Goal: Information Seeking & Learning: Learn about a topic

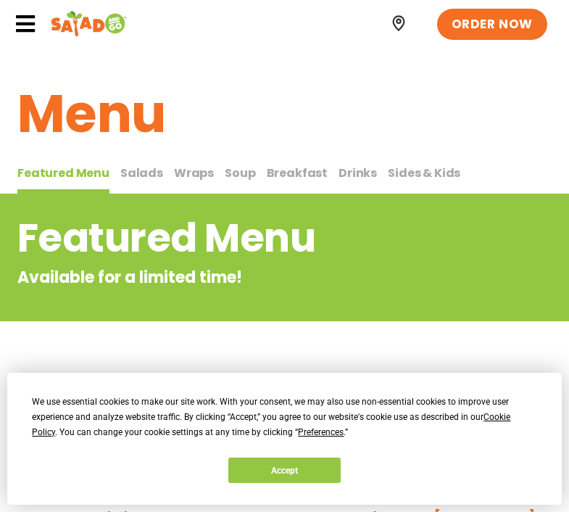
click at [281, 473] on button "Accept" at bounding box center [284, 469] width 112 height 25
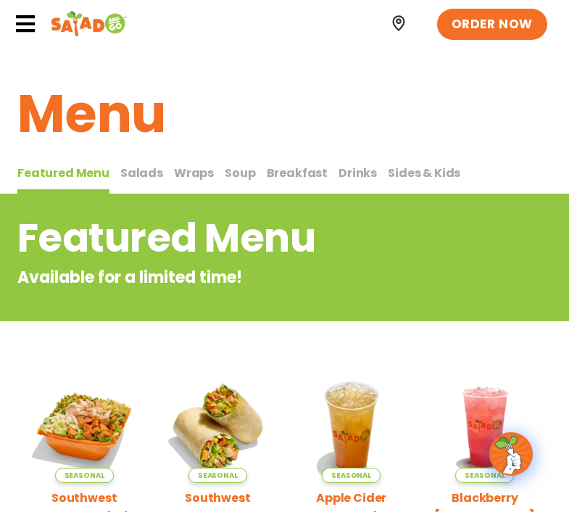
click at [28, 20] on icon at bounding box center [25, 24] width 22 height 22
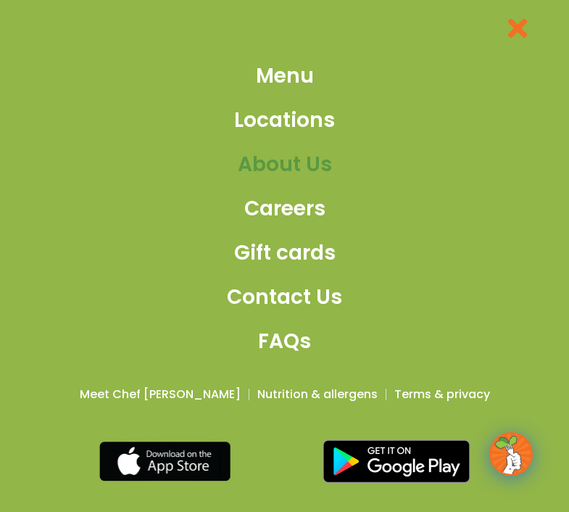
click at [278, 169] on span "About Us" at bounding box center [285, 164] width 94 height 30
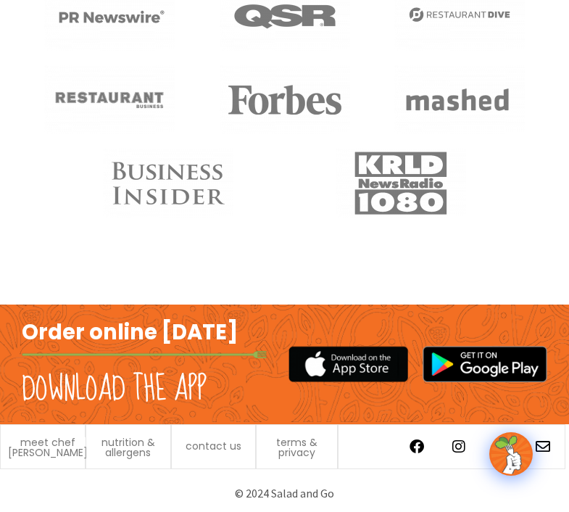
scroll to position [1229, 0]
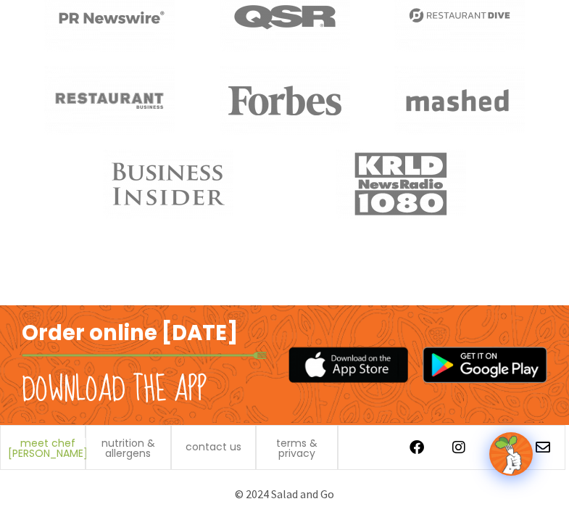
click at [50, 443] on span "meet chef [PERSON_NAME]" at bounding box center [48, 448] width 80 height 20
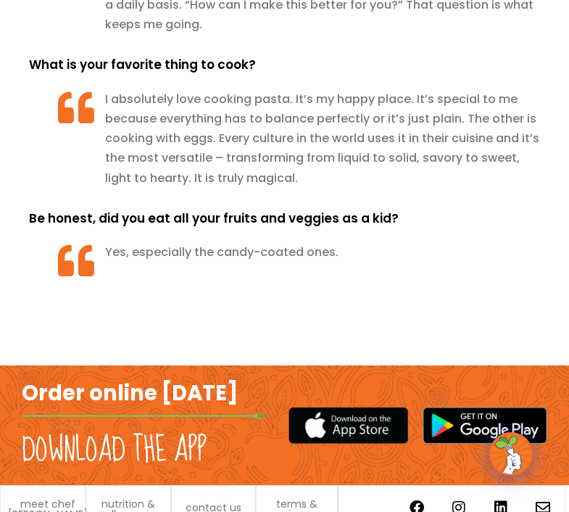
scroll to position [1689, 0]
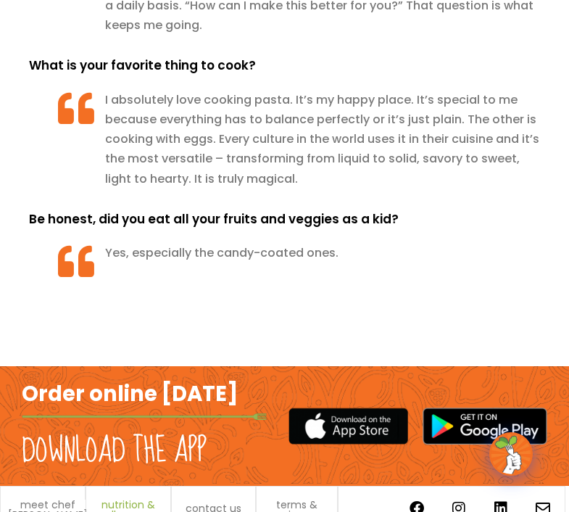
click at [126, 499] on span "nutrition & allergens" at bounding box center [128, 509] width 70 height 20
click at [124, 499] on span "nutrition & allergens" at bounding box center [128, 509] width 70 height 20
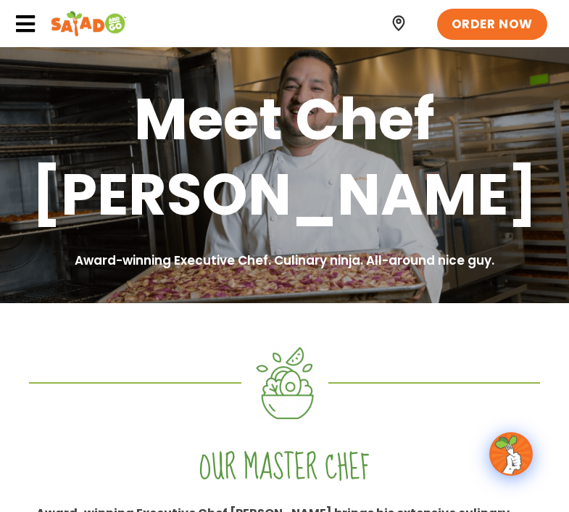
scroll to position [0, 0]
click at [30, 27] on icon at bounding box center [25, 24] width 22 height 22
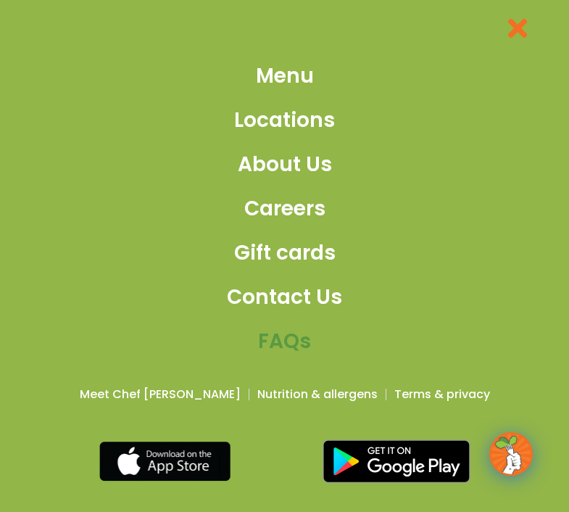
click at [298, 341] on span "FAQs" at bounding box center [284, 341] width 53 height 30
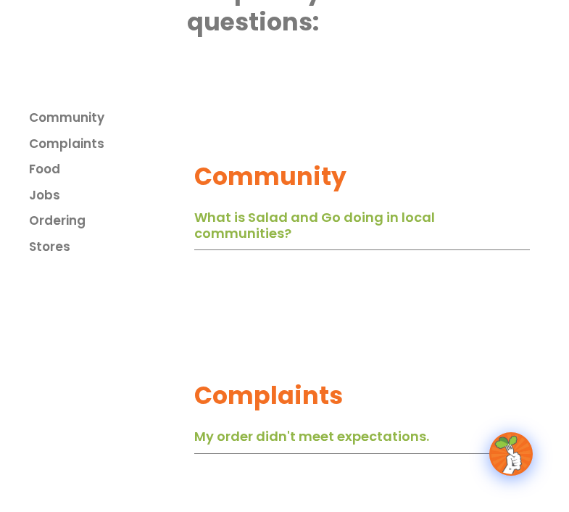
scroll to position [480, 0]
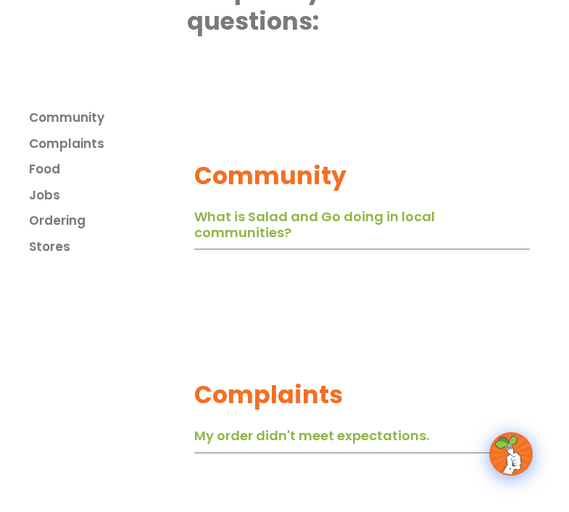
click at [240, 207] on link "What is Salad and Go doing in local communities?" at bounding box center [314, 224] width 241 height 34
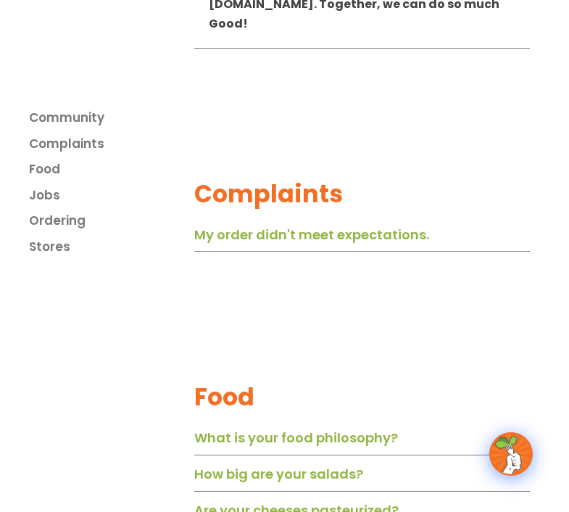
scroll to position [1505, 0]
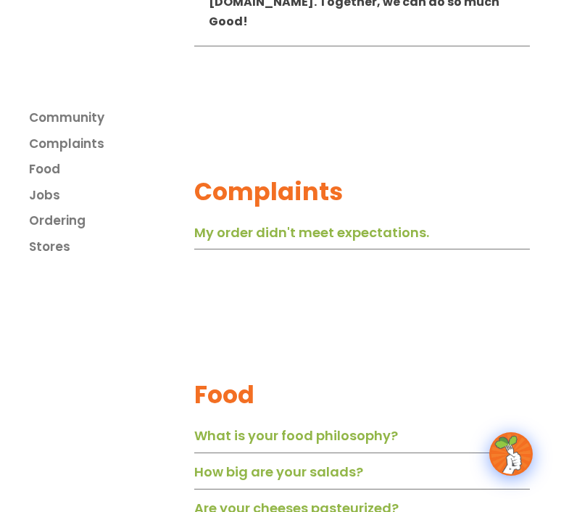
click at [289, 223] on link "My order didn't meet expectations." at bounding box center [311, 232] width 235 height 18
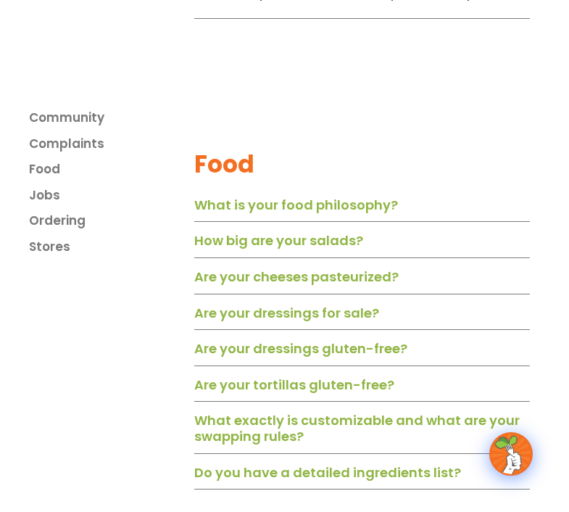
scroll to position [1813, 0]
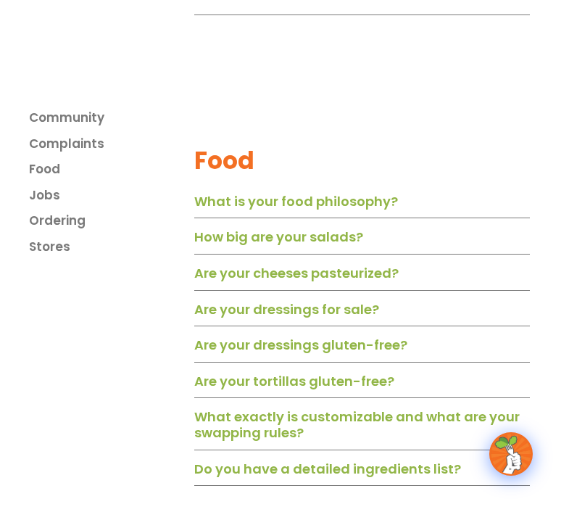
click at [344, 372] on link "Are your tortillas gluten-free?" at bounding box center [294, 381] width 200 height 18
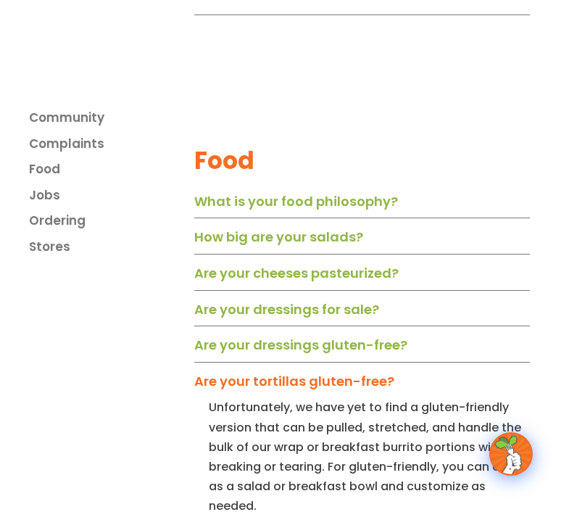
click at [346, 335] on link "Are your dressings gluten-free?" at bounding box center [300, 344] width 213 height 18
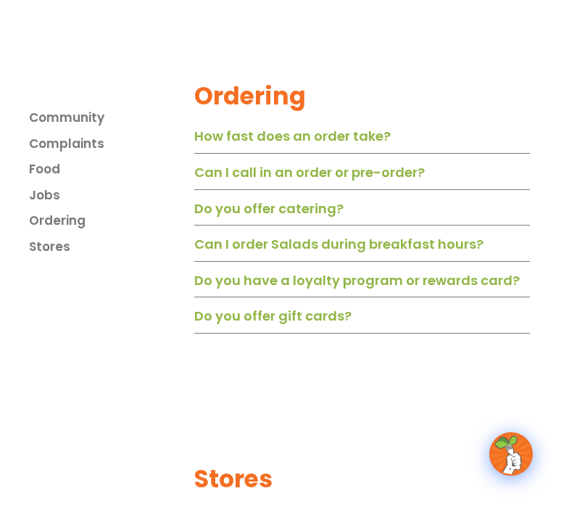
scroll to position [2916, 0]
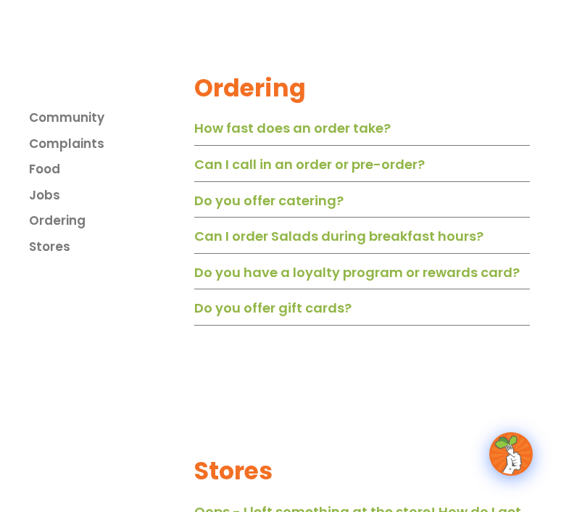
click at [366, 263] on link "Do you have a loyalty program or rewards card?" at bounding box center [356, 272] width 325 height 18
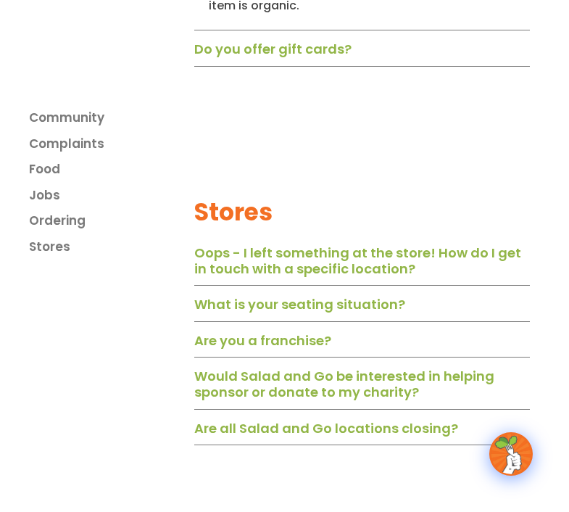
scroll to position [3410, 0]
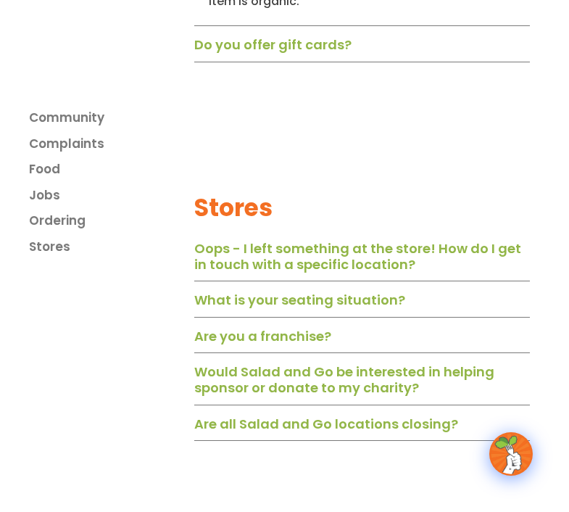
click at [325, 291] on link "What is your seating situation?" at bounding box center [299, 300] width 211 height 18
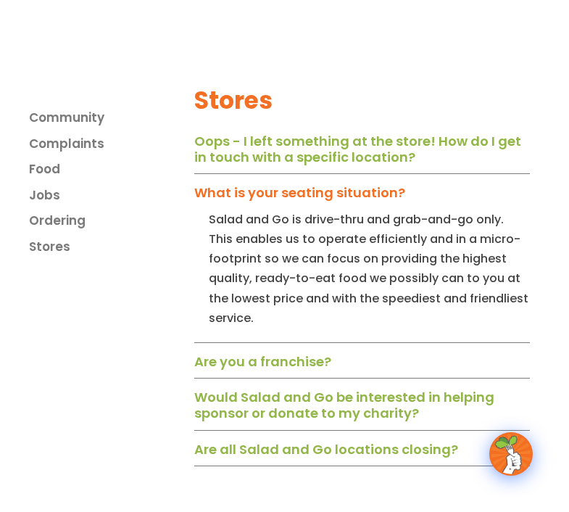
scroll to position [3528, 0]
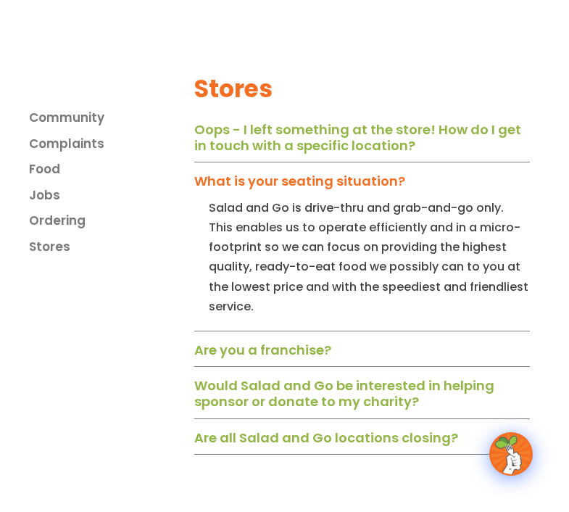
click at [304, 341] on link "Are you a franchise?" at bounding box center [262, 350] width 137 height 18
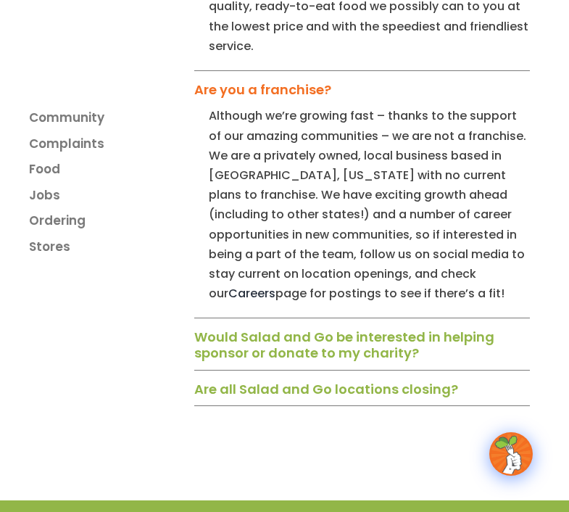
scroll to position [3790, 0]
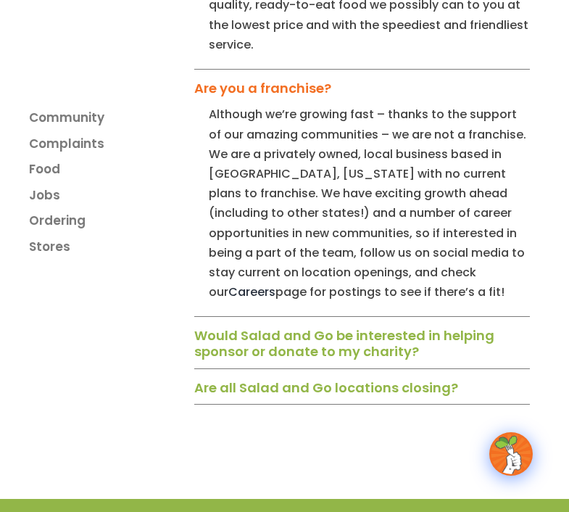
click at [305, 378] on link "Are all Salad and Go locations closing?" at bounding box center [326, 387] width 264 height 18
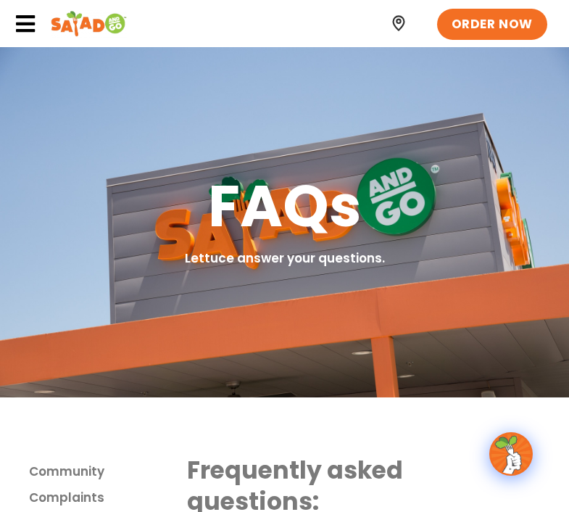
scroll to position [0, 0]
click at [33, 29] on icon at bounding box center [25, 24] width 22 height 22
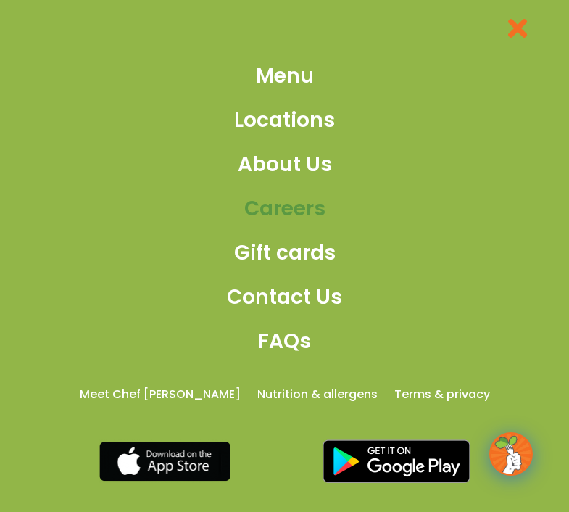
click at [299, 210] on span "Careers" at bounding box center [284, 208] width 81 height 30
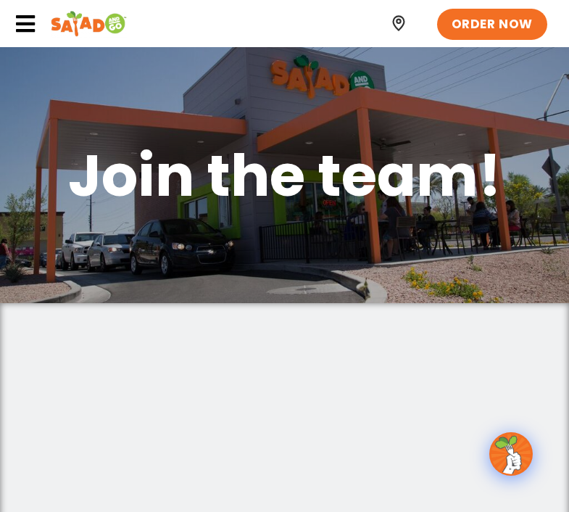
click at [86, 28] on img at bounding box center [89, 23] width 76 height 29
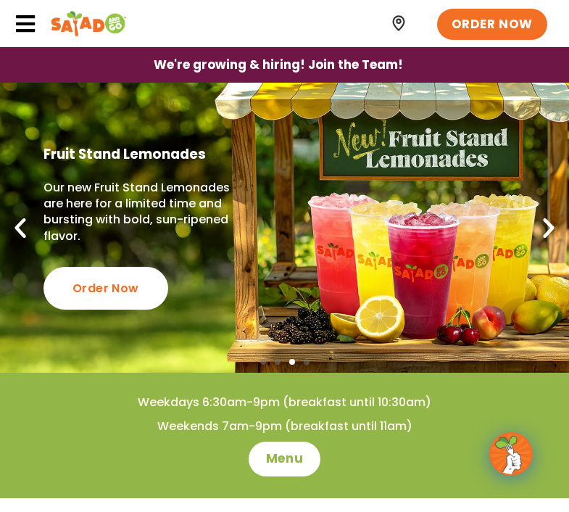
click at [28, 25] on icon at bounding box center [25, 24] width 22 height 22
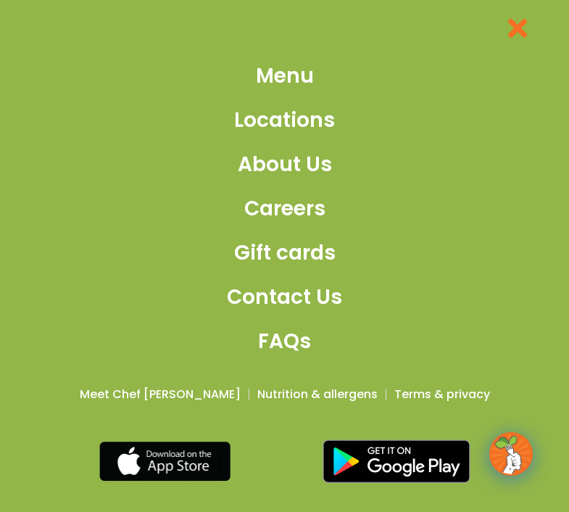
click at [515, 38] on icon at bounding box center [518, 28] width 28 height 28
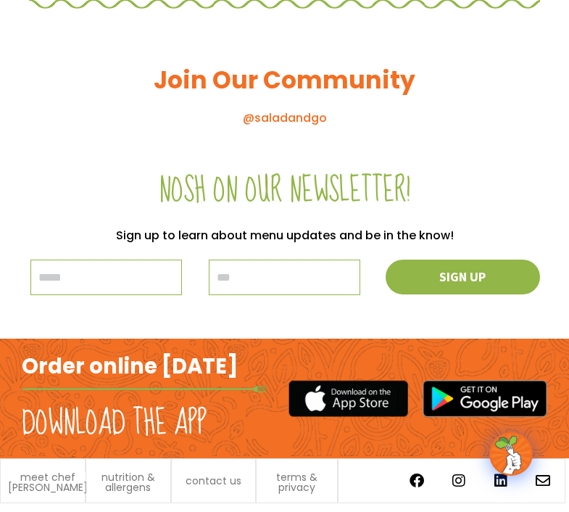
scroll to position [1529, 0]
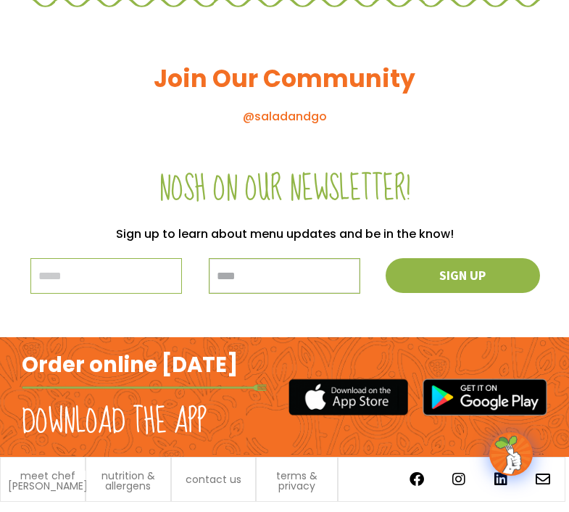
type input "*****"
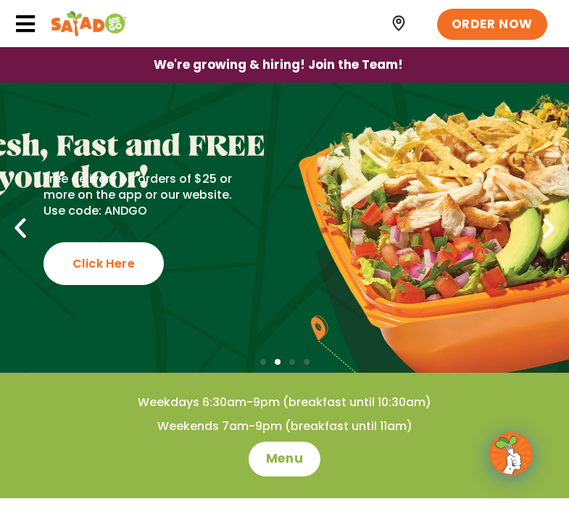
scroll to position [0, 0]
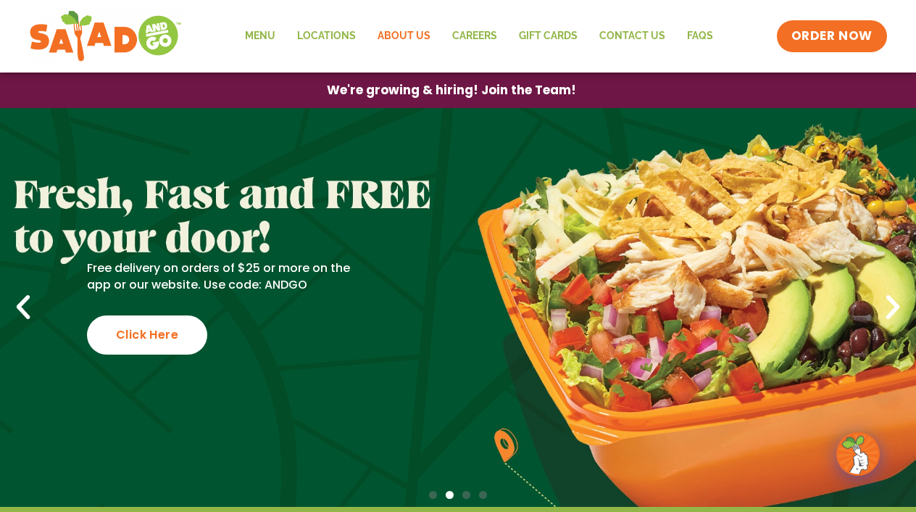
click at [421, 38] on link "About Us" at bounding box center [404, 36] width 75 height 33
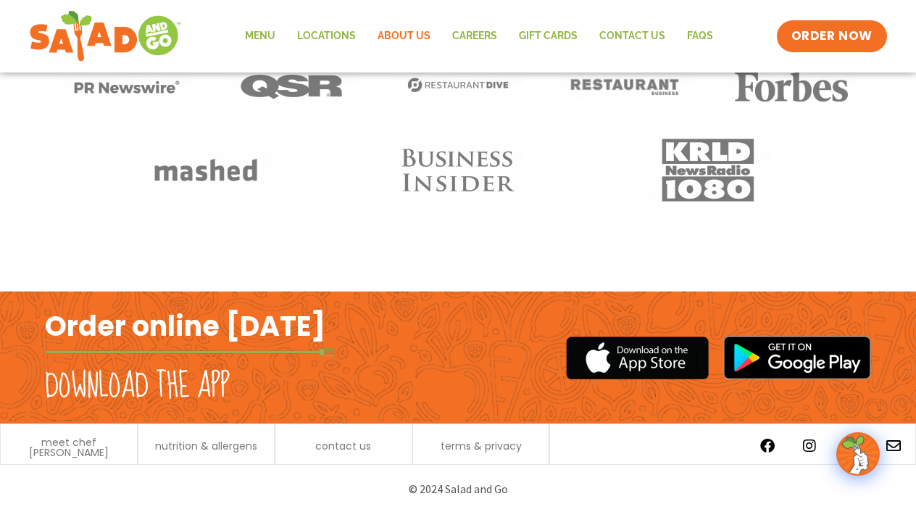
scroll to position [1229, 0]
